Goal: Connect with others: Connect with others

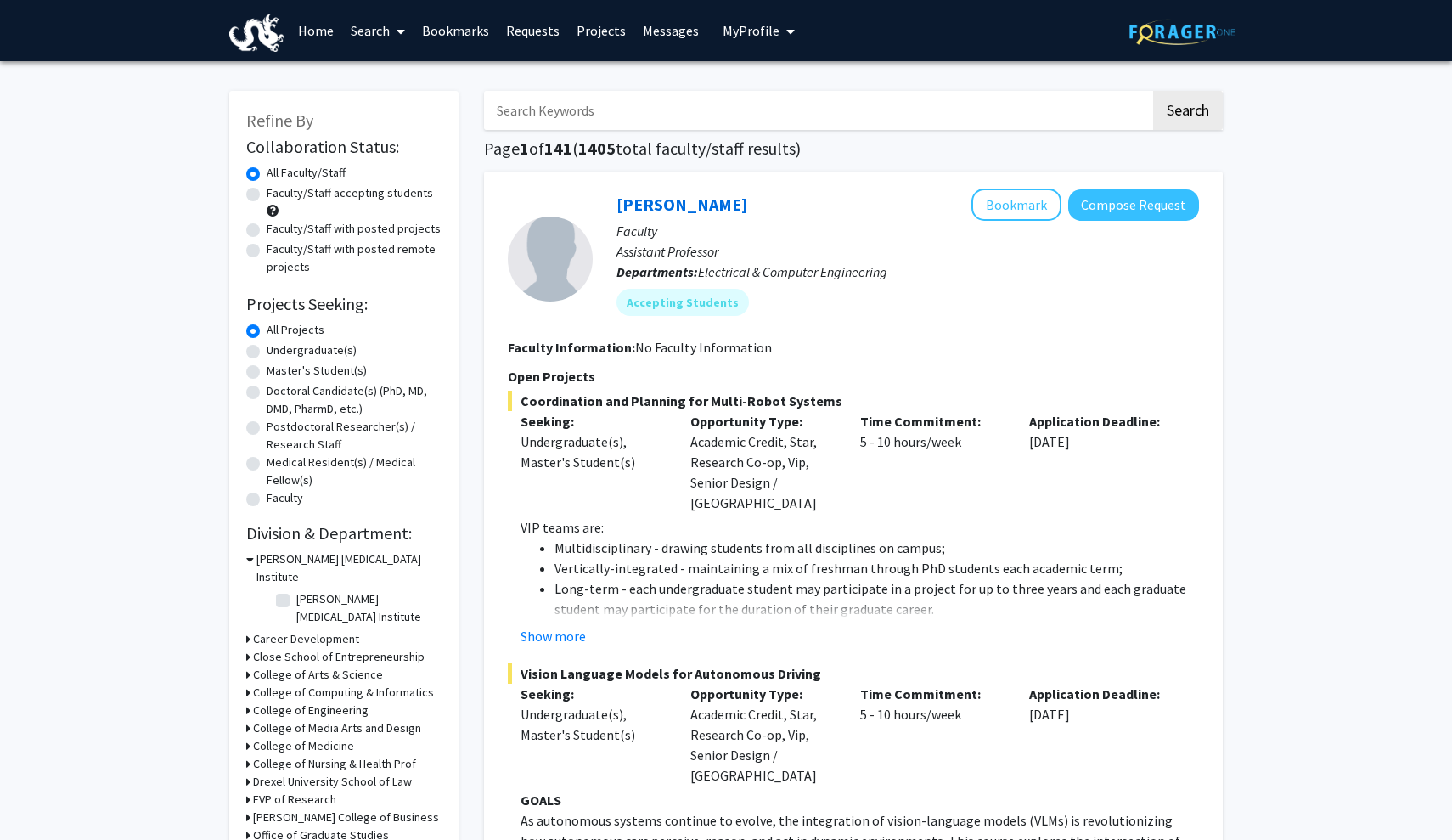
click at [591, 112] on input "Search Keywords" at bounding box center [817, 110] width 667 height 39
click at [272, 359] on label "Undergraduate(s)" at bounding box center [312, 351] width 90 height 18
click at [272, 353] on input "Undergraduate(s)" at bounding box center [272, 347] width 11 height 11
radio input "true"
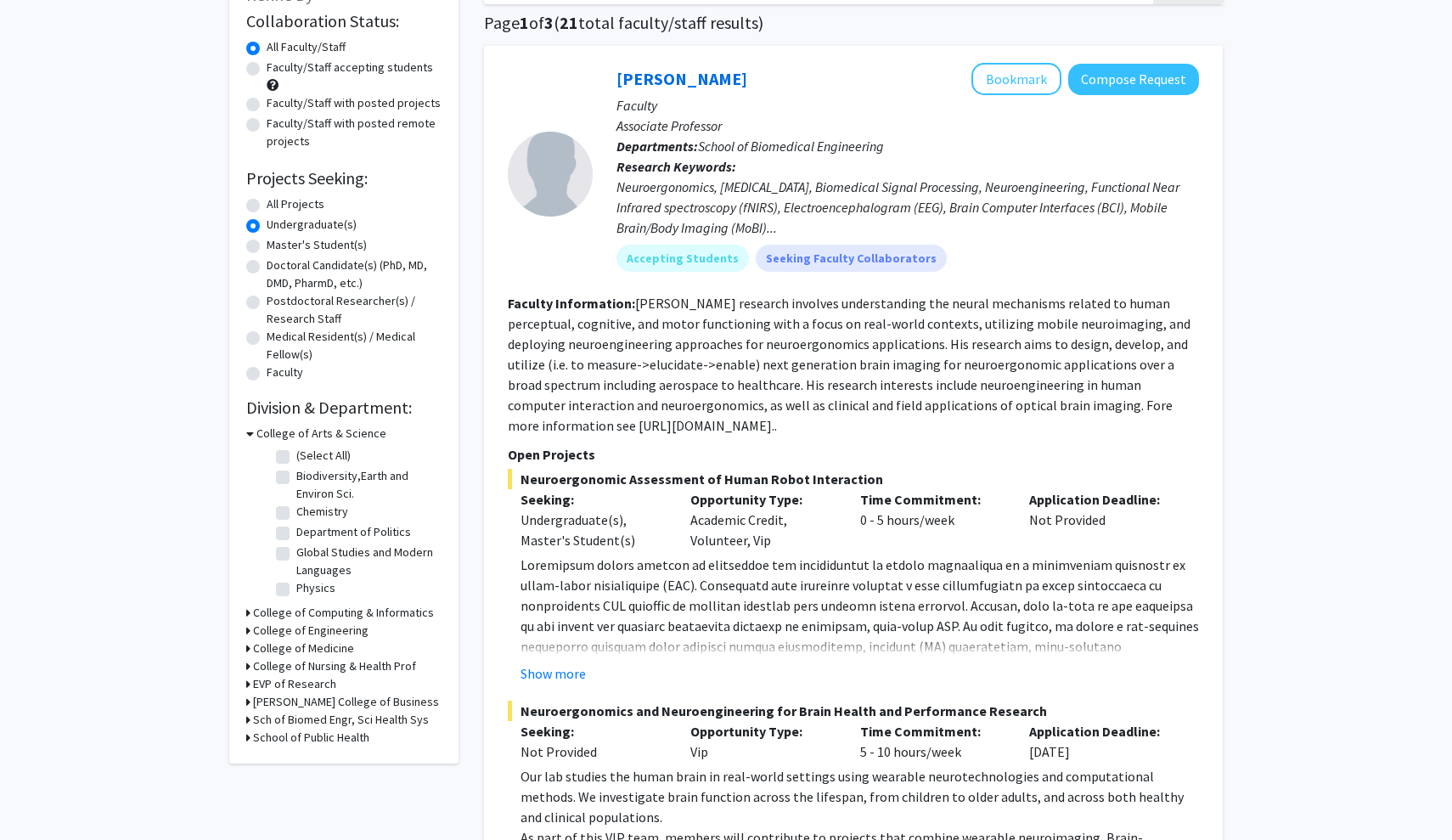
scroll to position [177, 0]
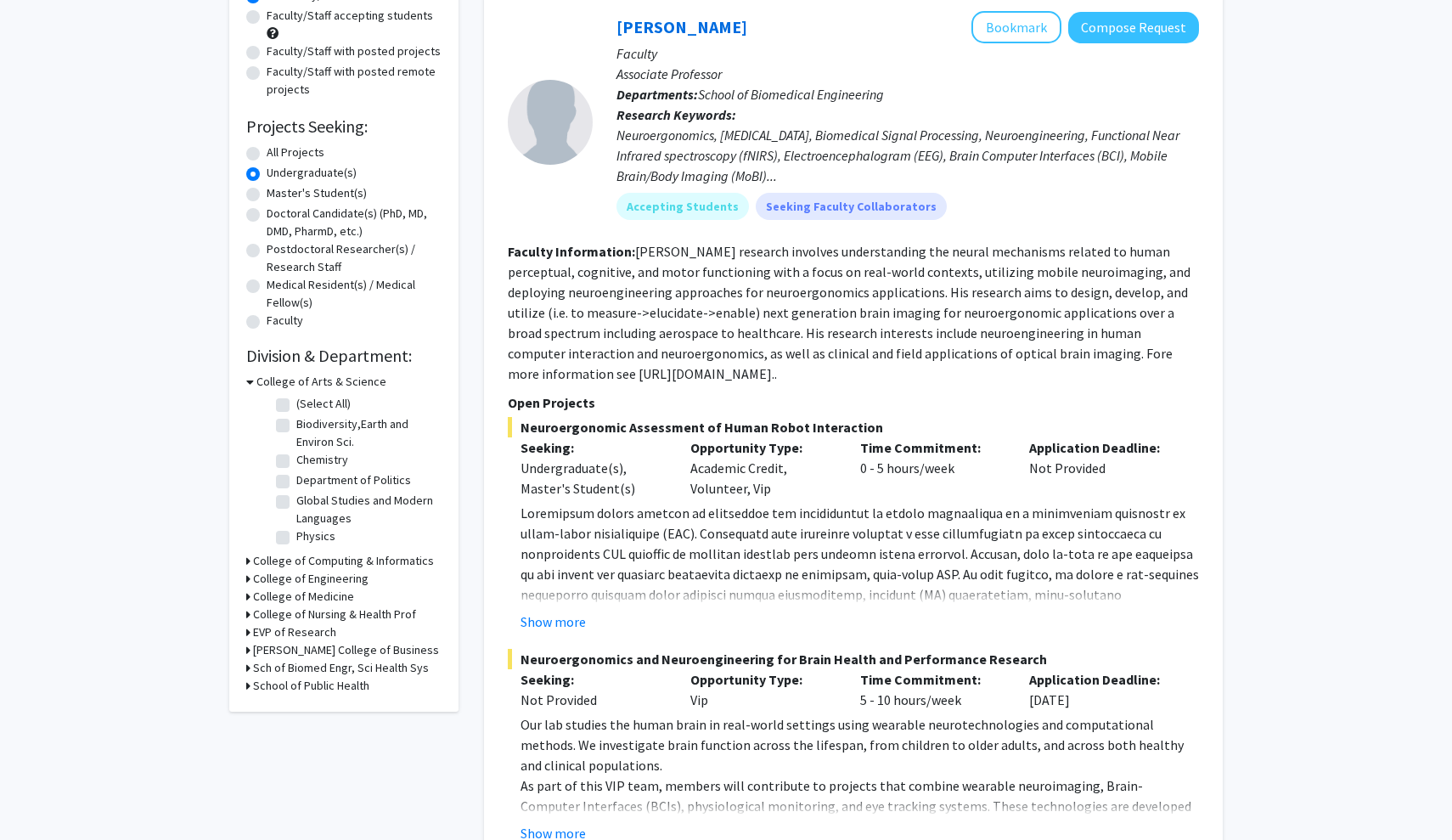
click at [308, 433] on label "Biodiversity,Earth and Environ Sci." at bounding box center [366, 433] width 141 height 36
click at [307, 426] on input "Biodiversity,Earth and Environ Sci." at bounding box center [301, 420] width 11 height 11
checkbox input "true"
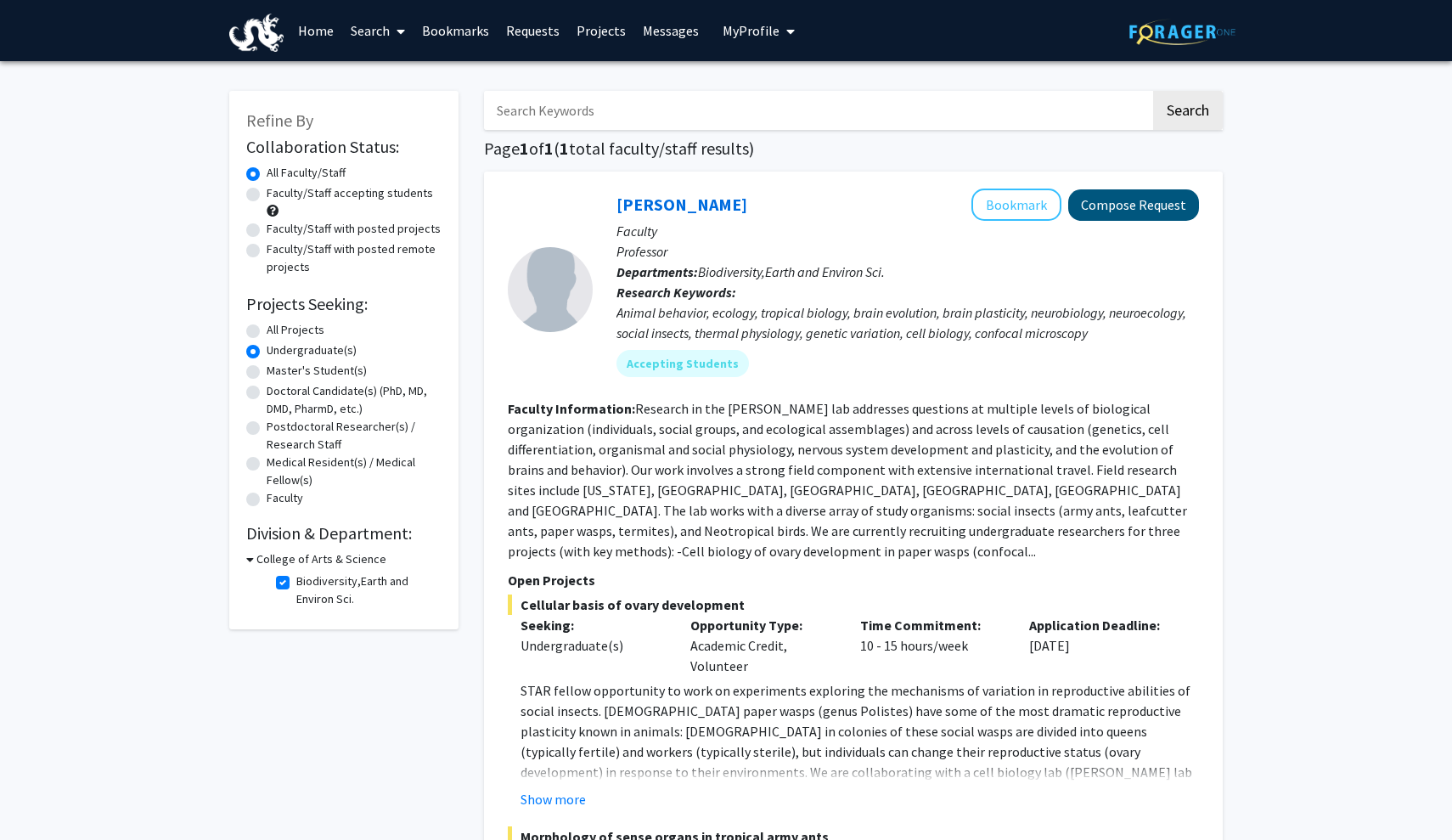
click at [1116, 204] on button "Compose Request" at bounding box center [1133, 205] width 131 height 32
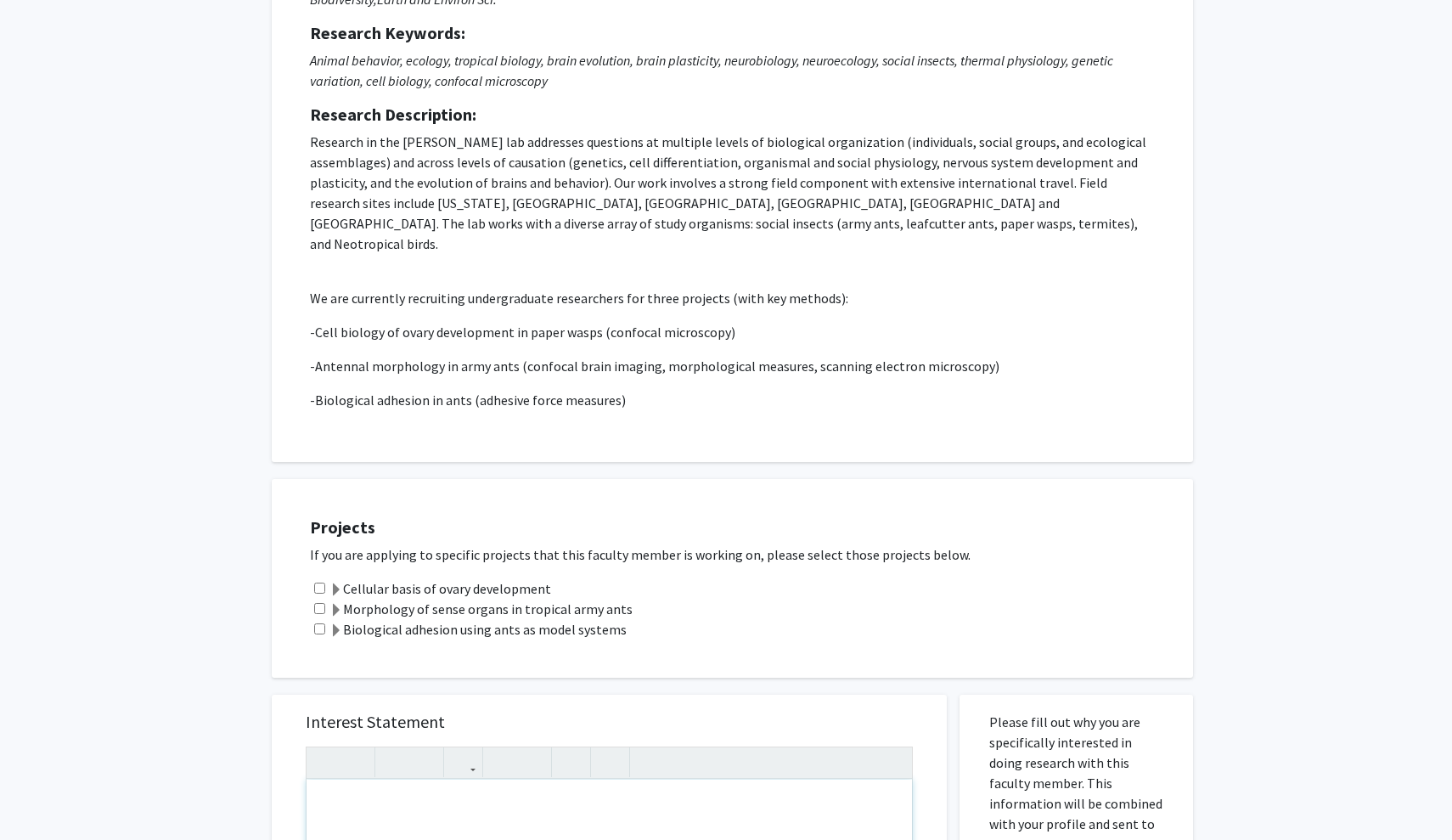
scroll to position [149, 0]
